Goal: Find contact information

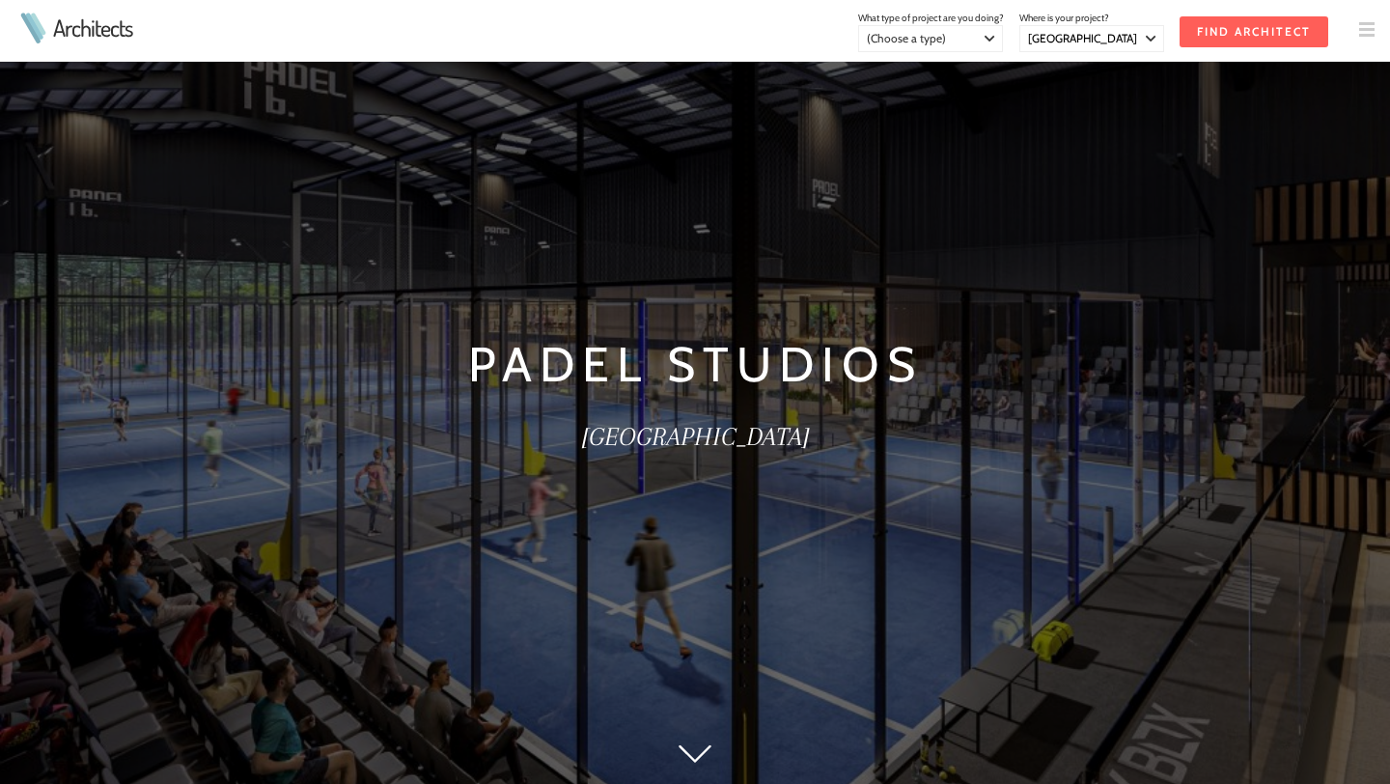
select select "[GEOGRAPHIC_DATA]"
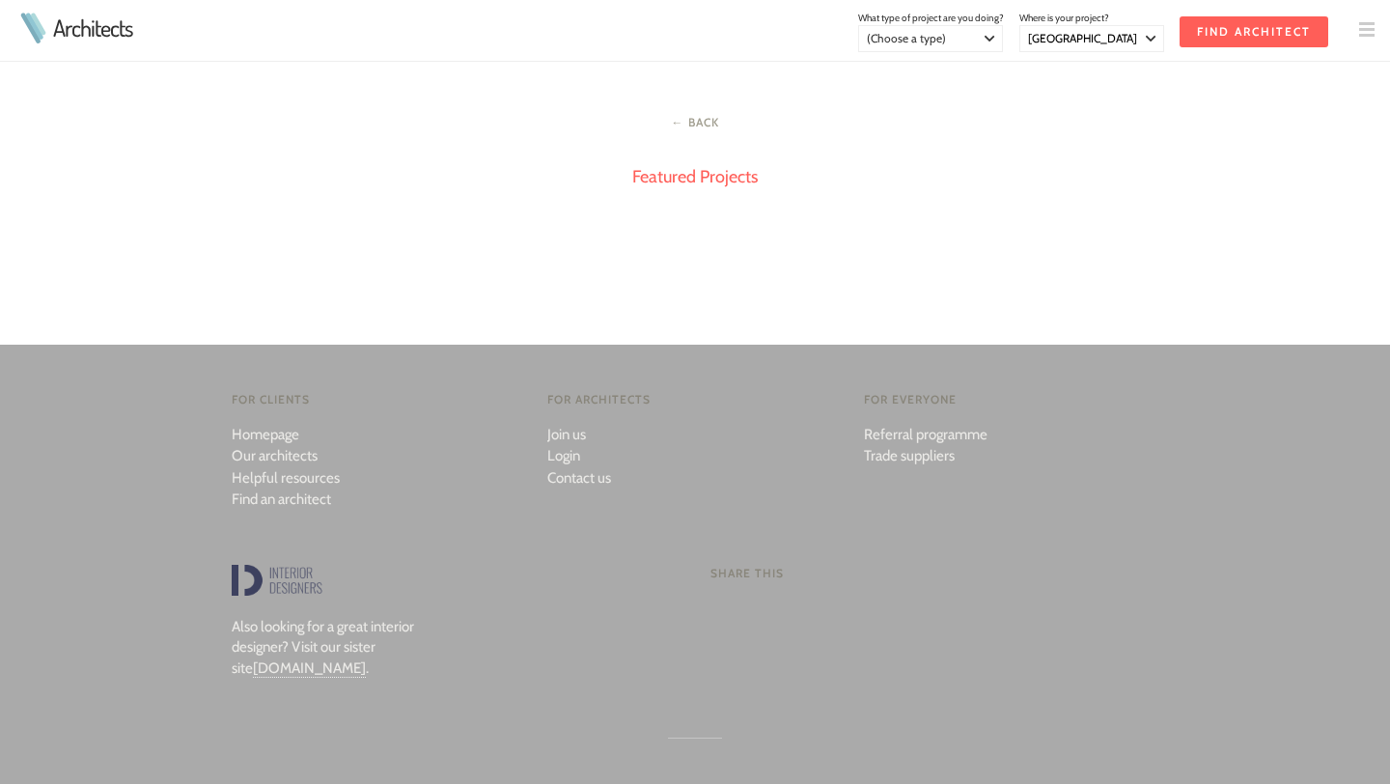
scroll to position [3325, 0]
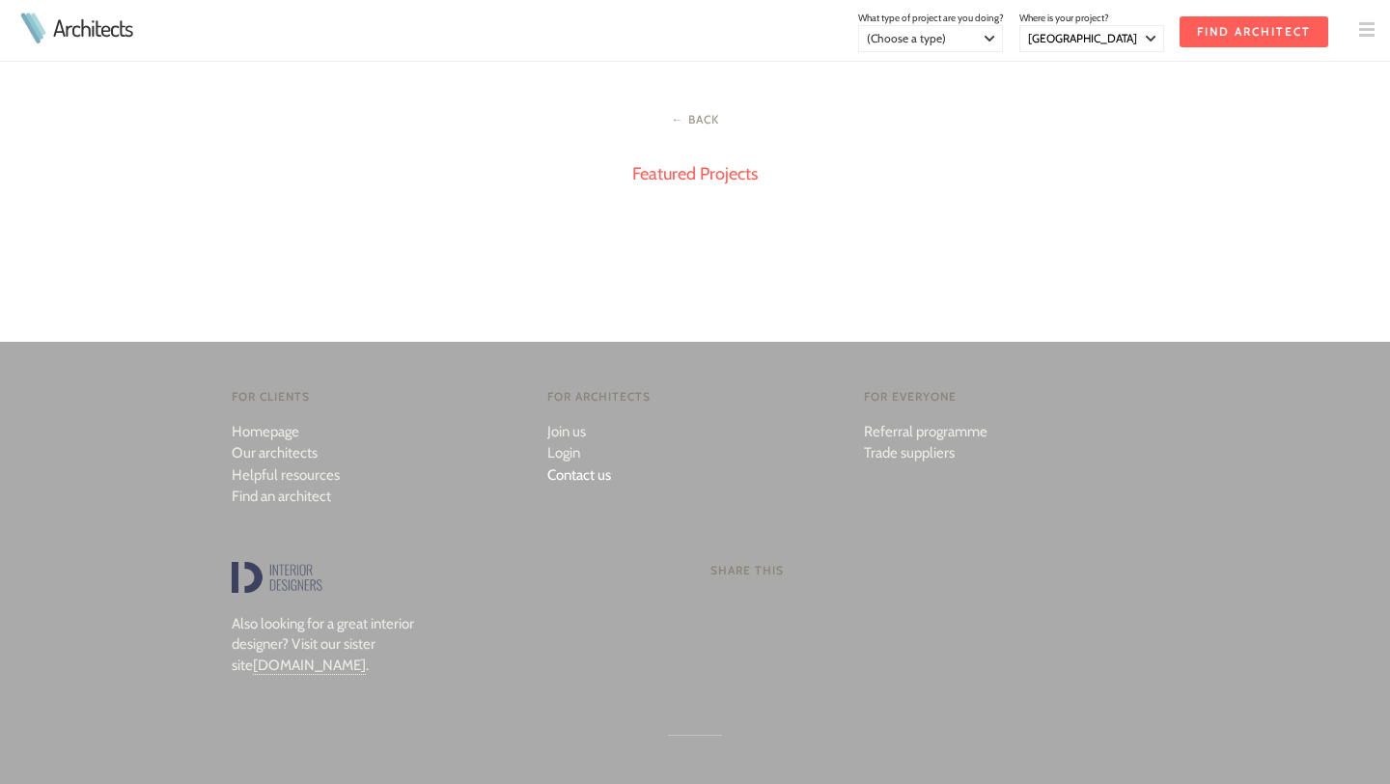
click at [581, 482] on link "Contact us" at bounding box center [579, 474] width 64 height 17
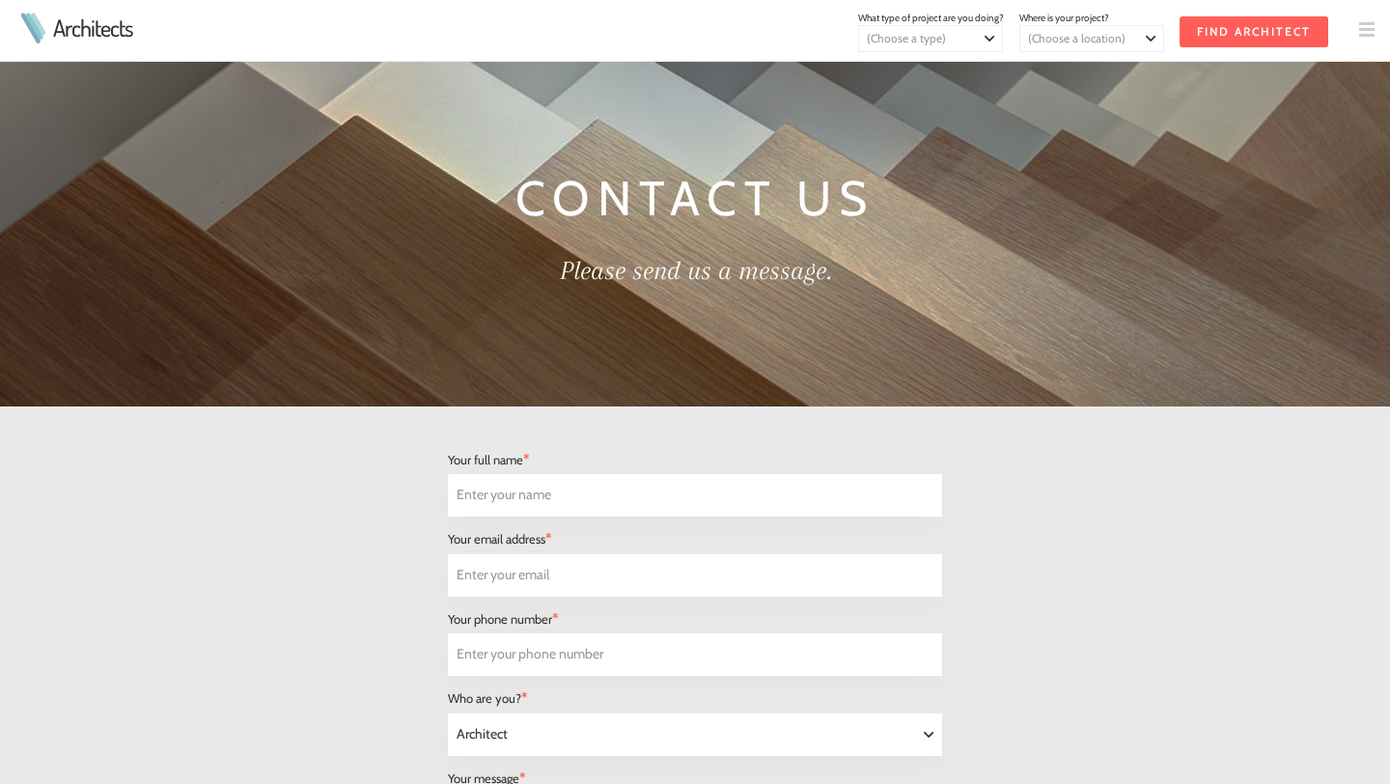
select select "Architect"
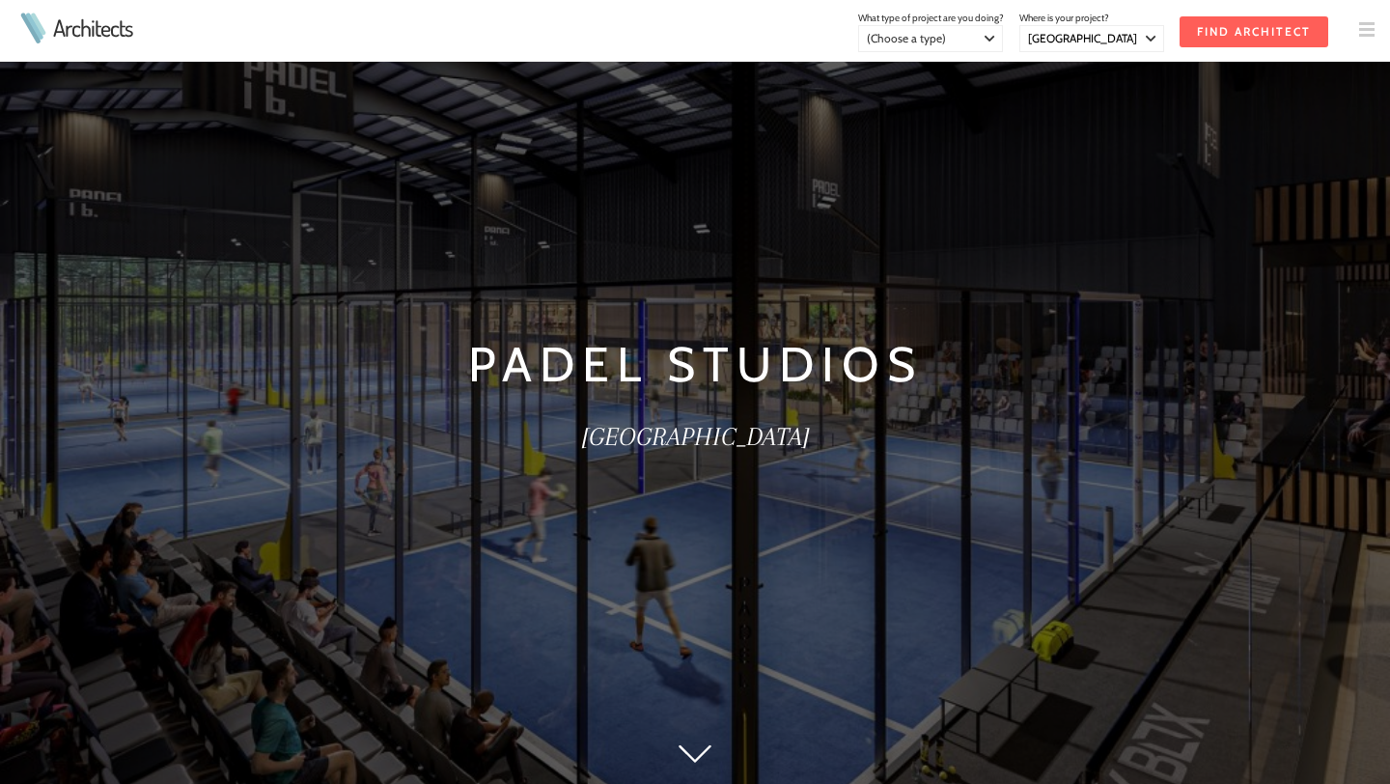
select select "[GEOGRAPHIC_DATA]"
click at [62, 27] on link "Architects" at bounding box center [92, 27] width 79 height 23
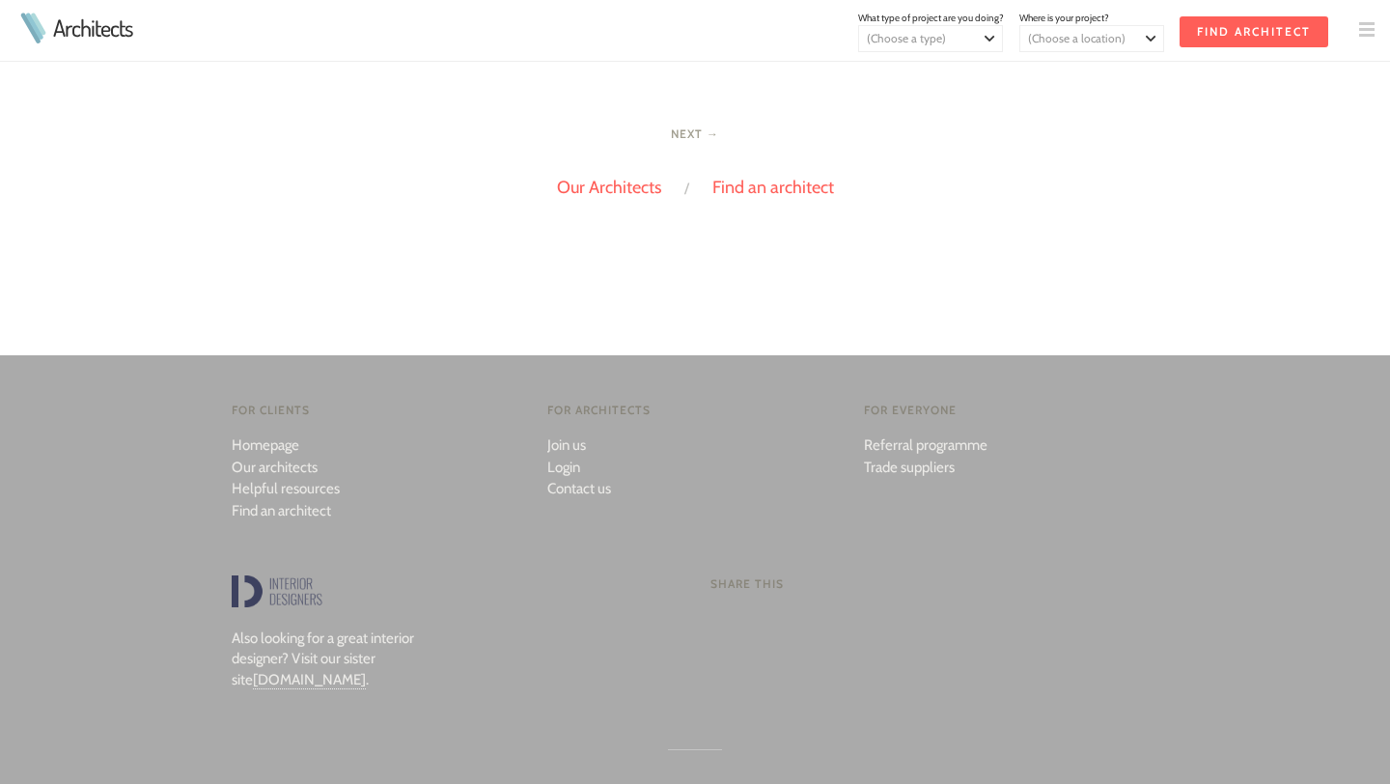
scroll to position [4117, 0]
